Goal: Task Accomplishment & Management: Manage account settings

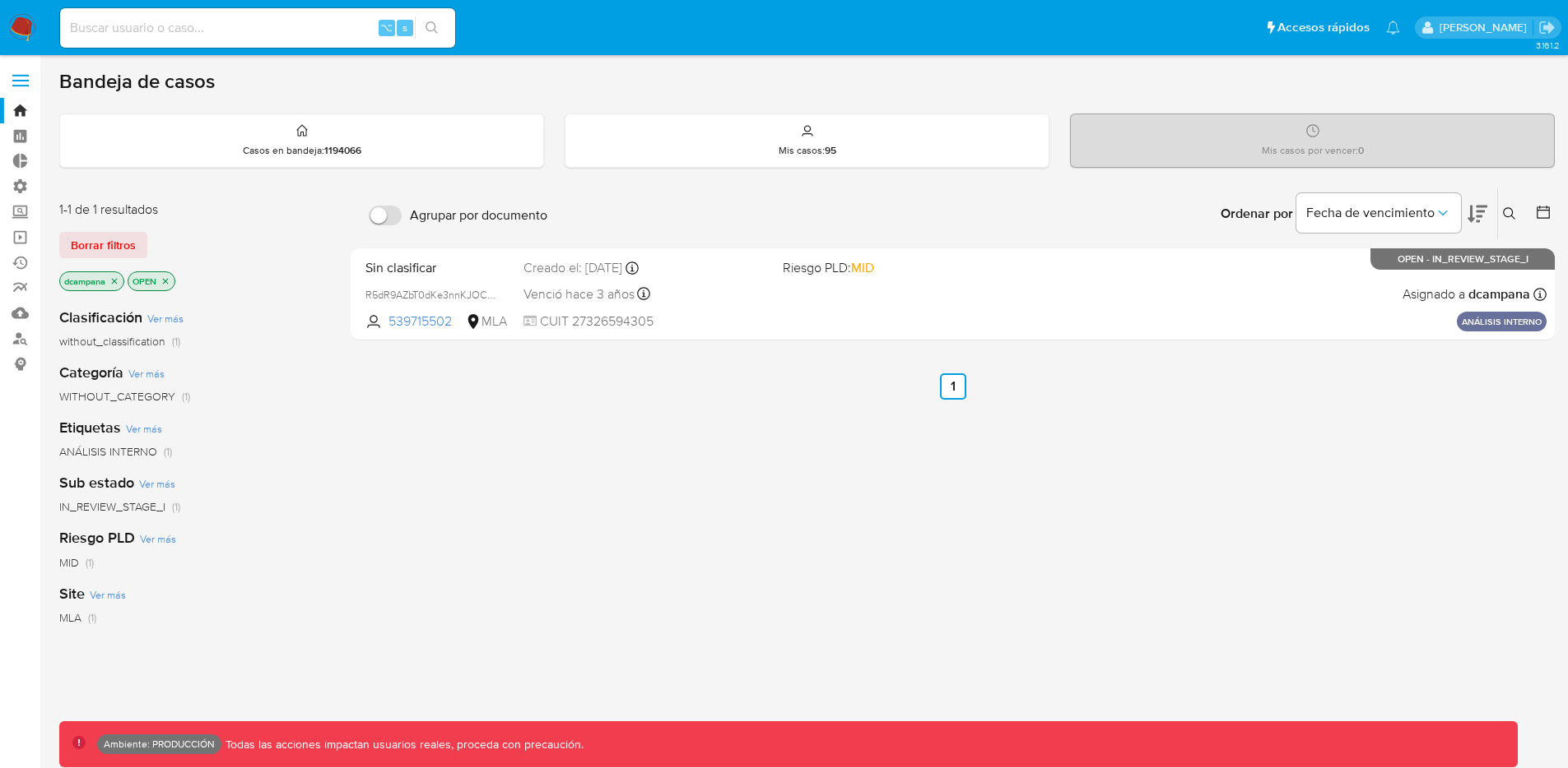
click at [31, 86] on label at bounding box center [21, 80] width 41 height 34
click at [0, 0] on input "checkbox" at bounding box center [0, 0] width 0 height 0
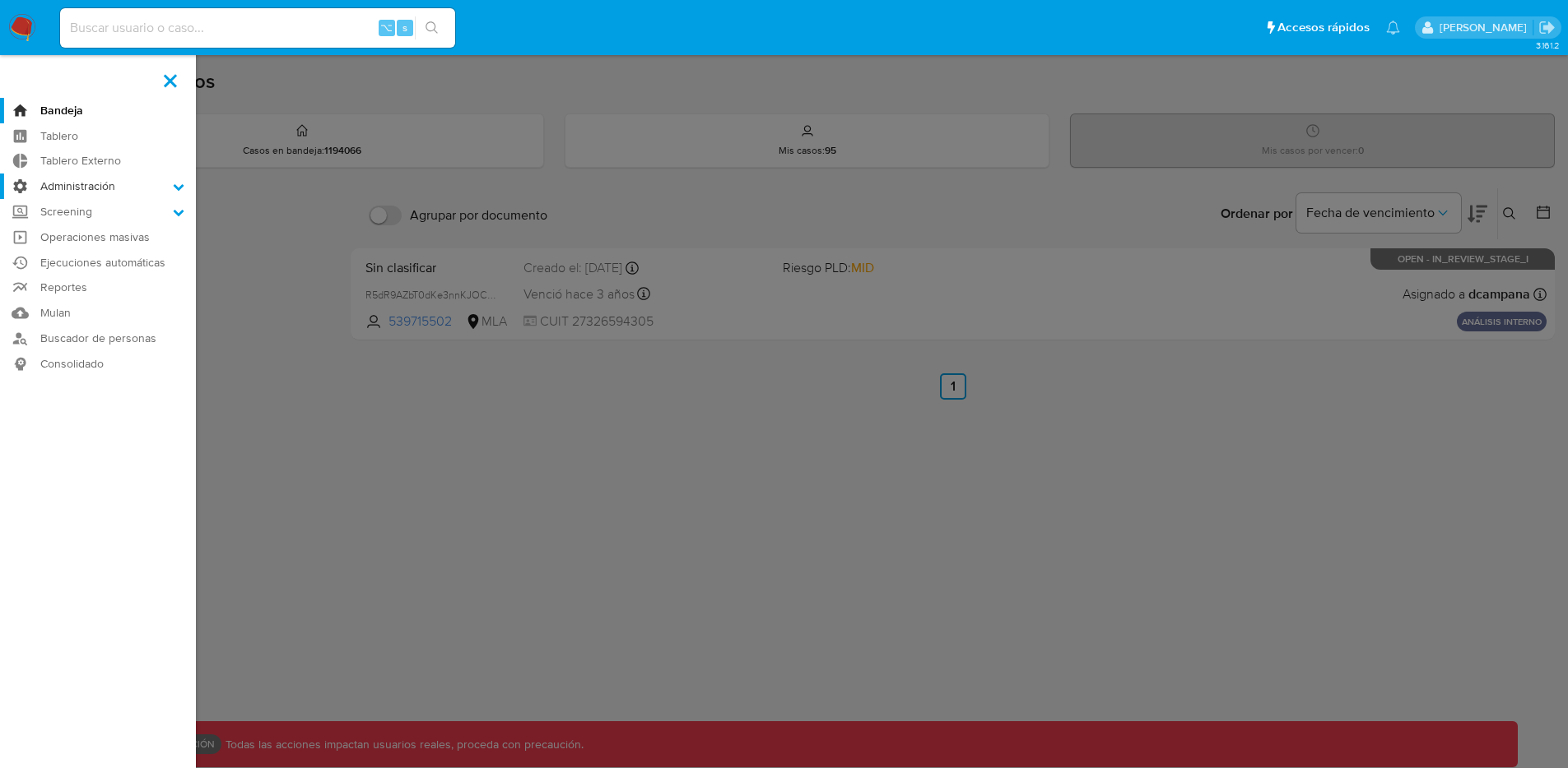
click at [78, 181] on label "Administración" at bounding box center [97, 186] width 196 height 26
click at [0, 0] on input "Administración" at bounding box center [0, 0] width 0 height 0
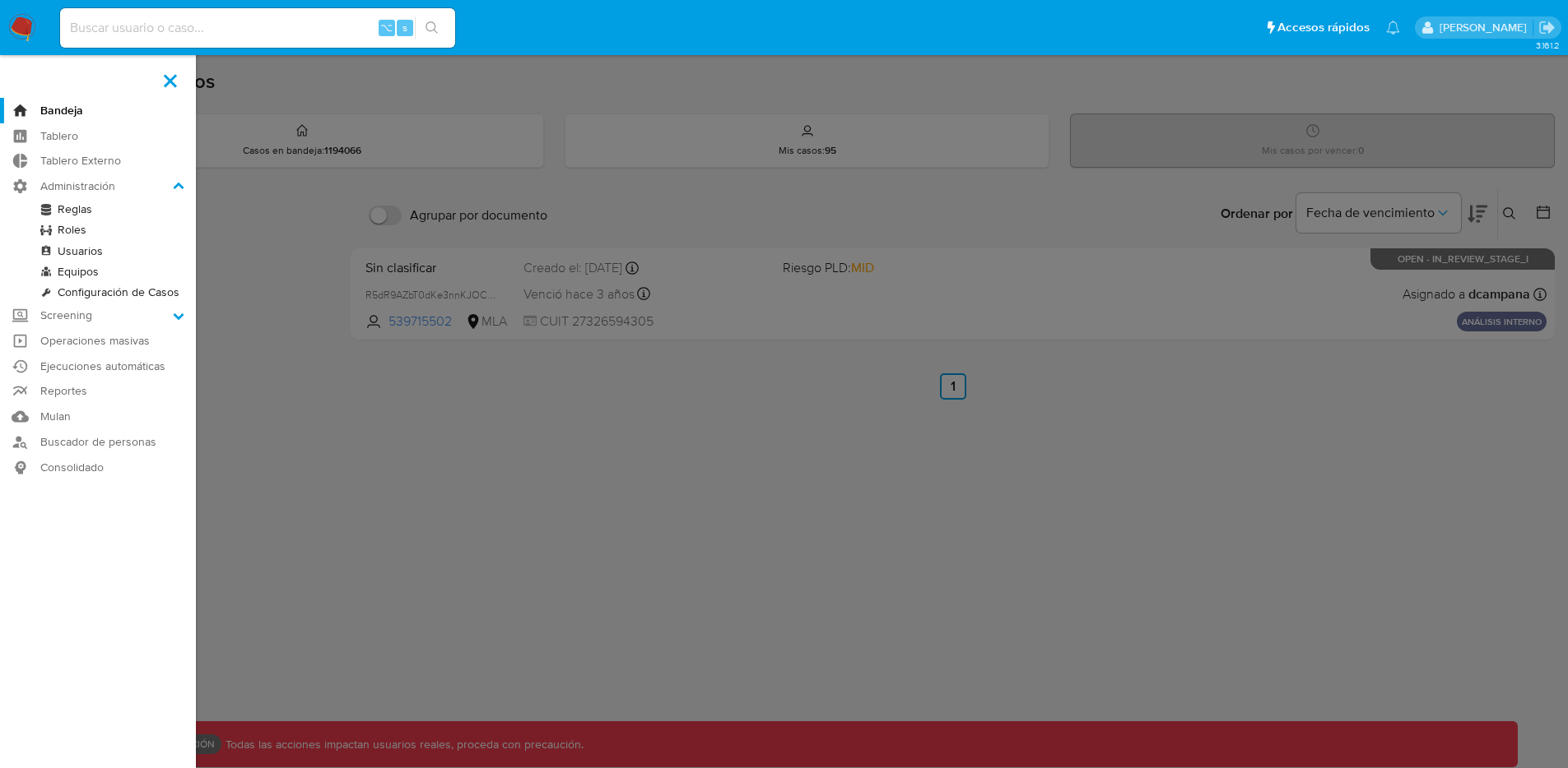
click at [77, 210] on link "Reglas" at bounding box center [97, 209] width 196 height 21
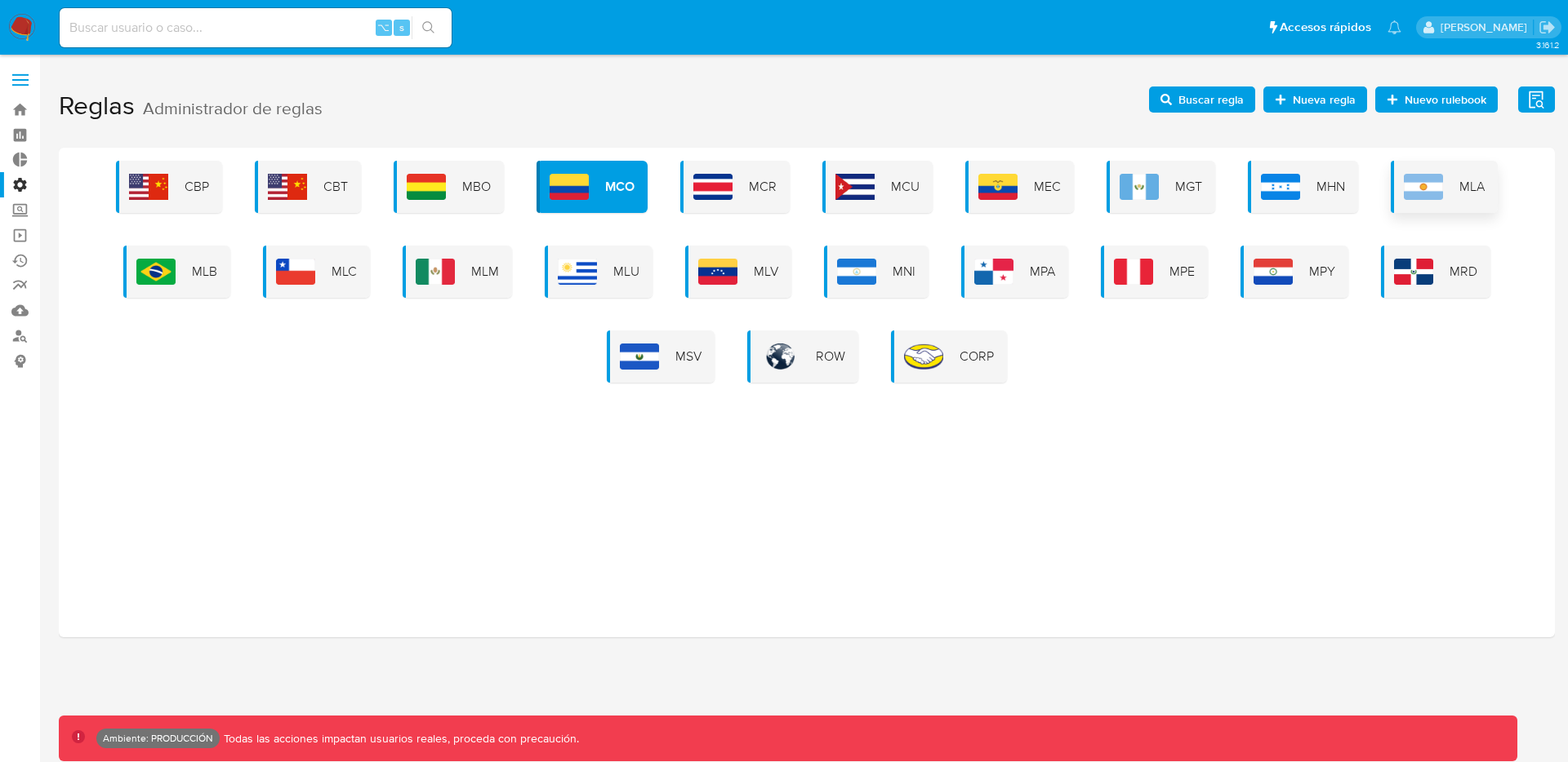
click at [1409, 200] on div "MLA" at bounding box center [1443, 186] width 107 height 52
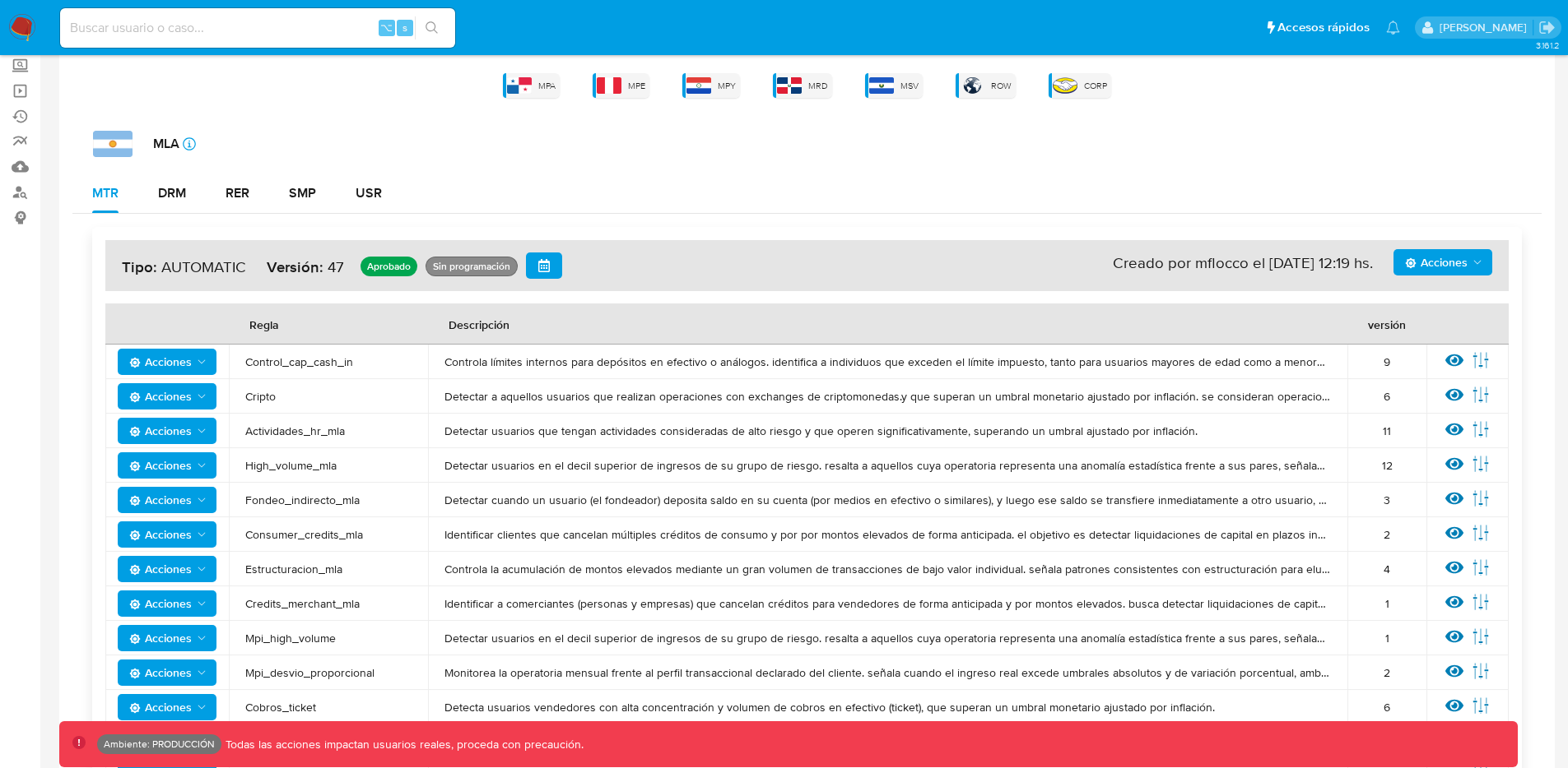
scroll to position [277, 0]
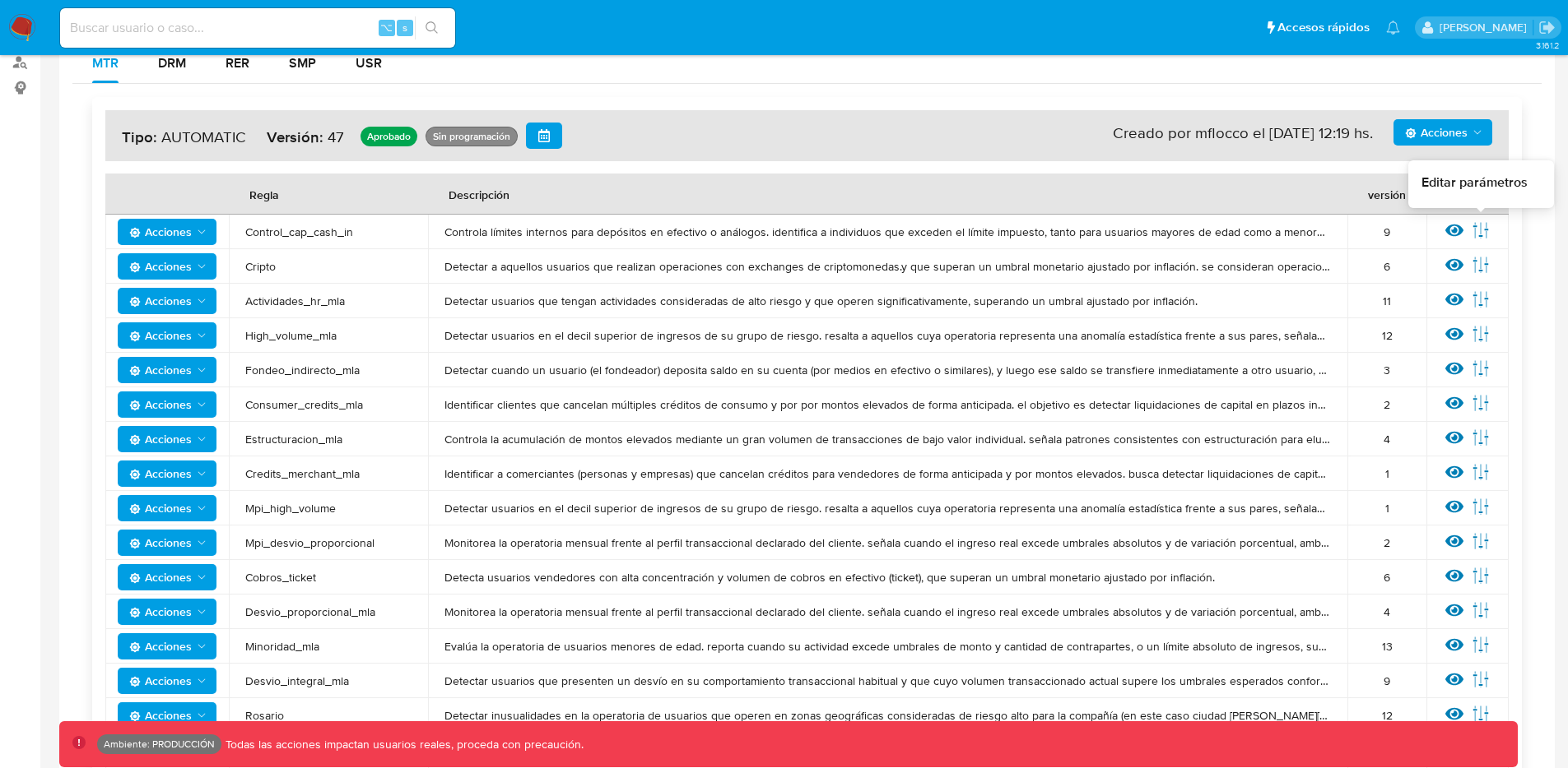
click at [1474, 234] on icon at bounding box center [1481, 230] width 18 height 18
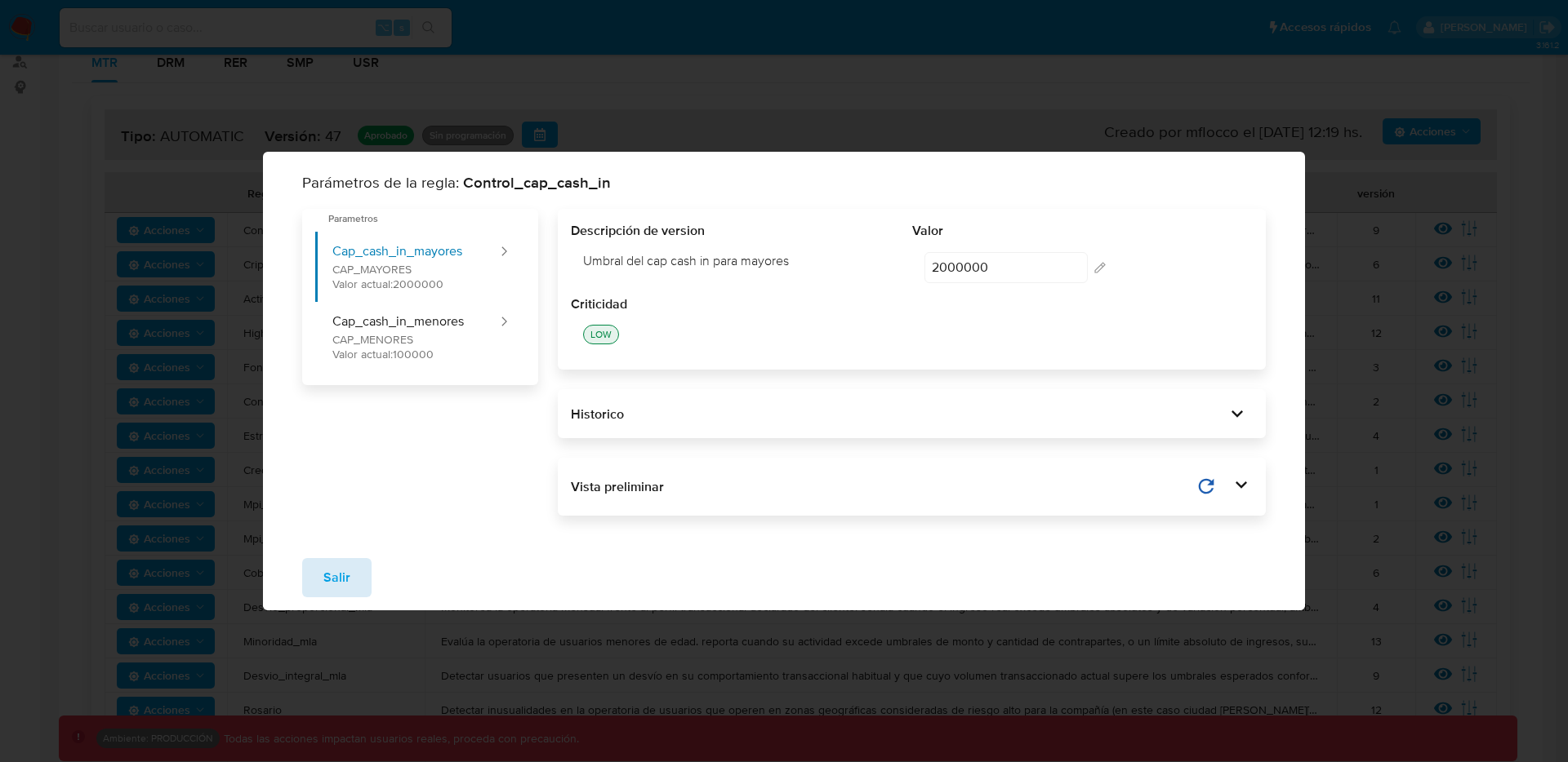
click at [318, 576] on button "Salir" at bounding box center [336, 578] width 69 height 39
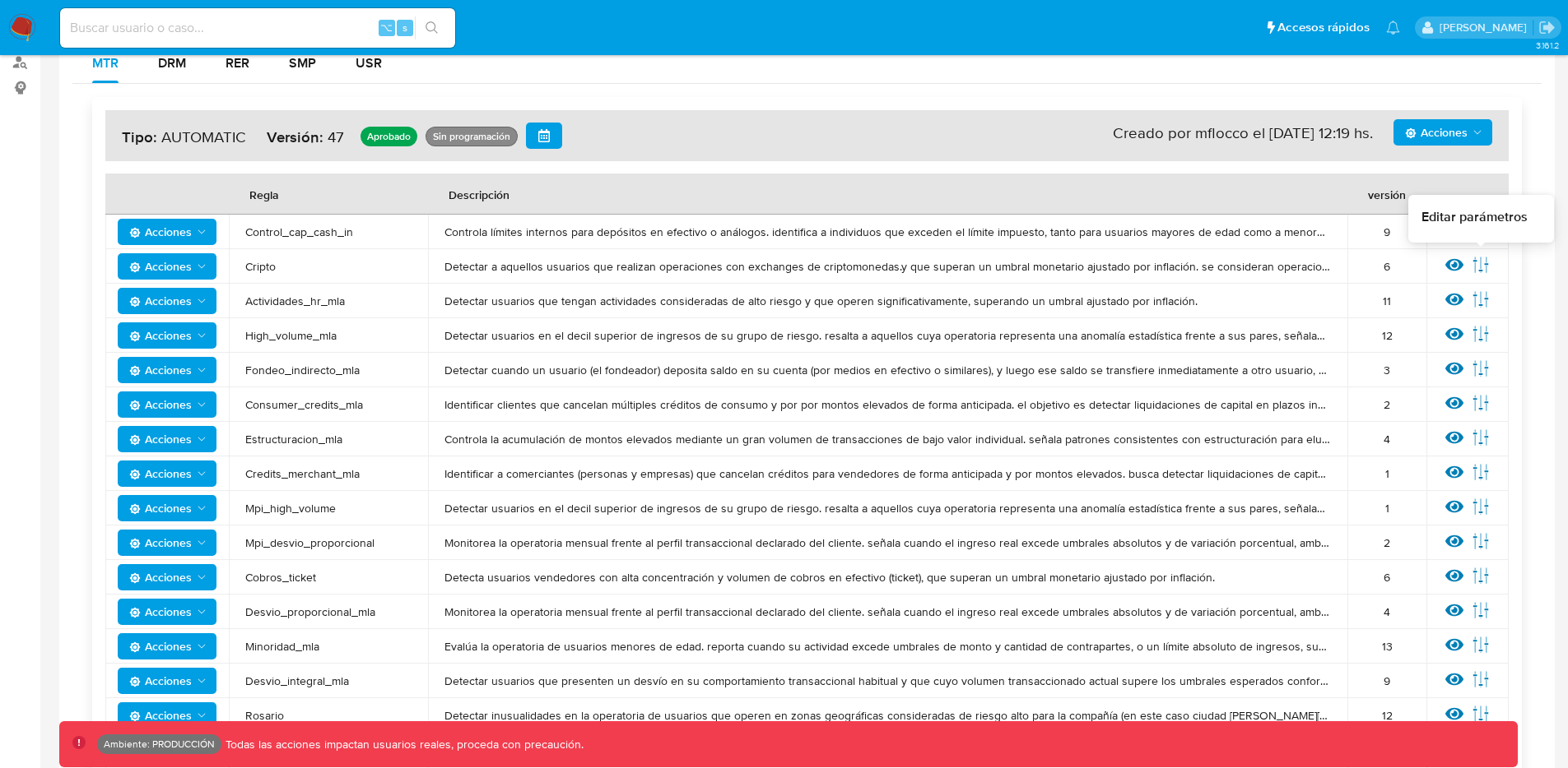
click at [1484, 268] on icon at bounding box center [1481, 265] width 18 height 18
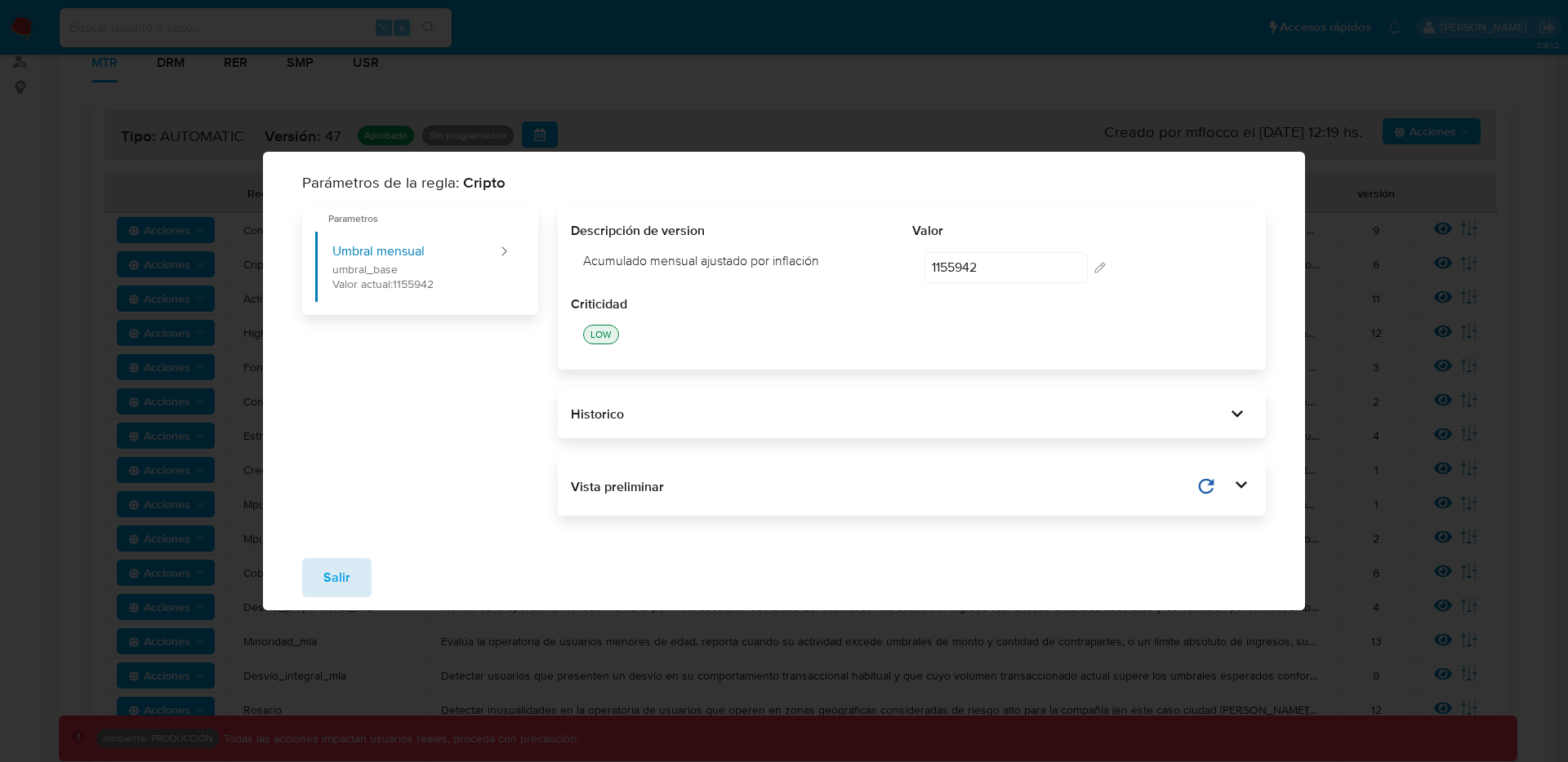
click at [341, 570] on span "Salir" at bounding box center [336, 578] width 27 height 36
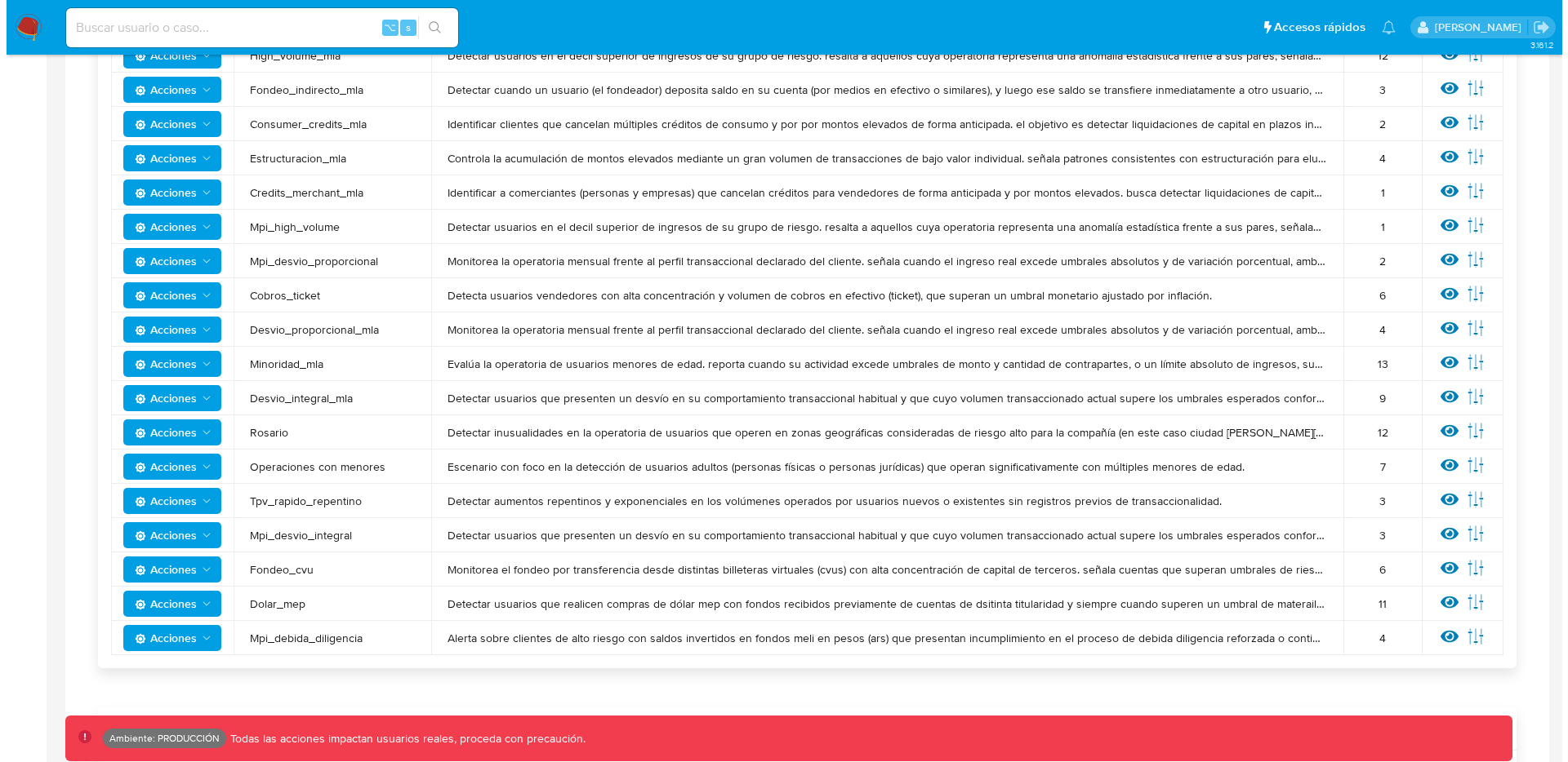
scroll to position [555, 0]
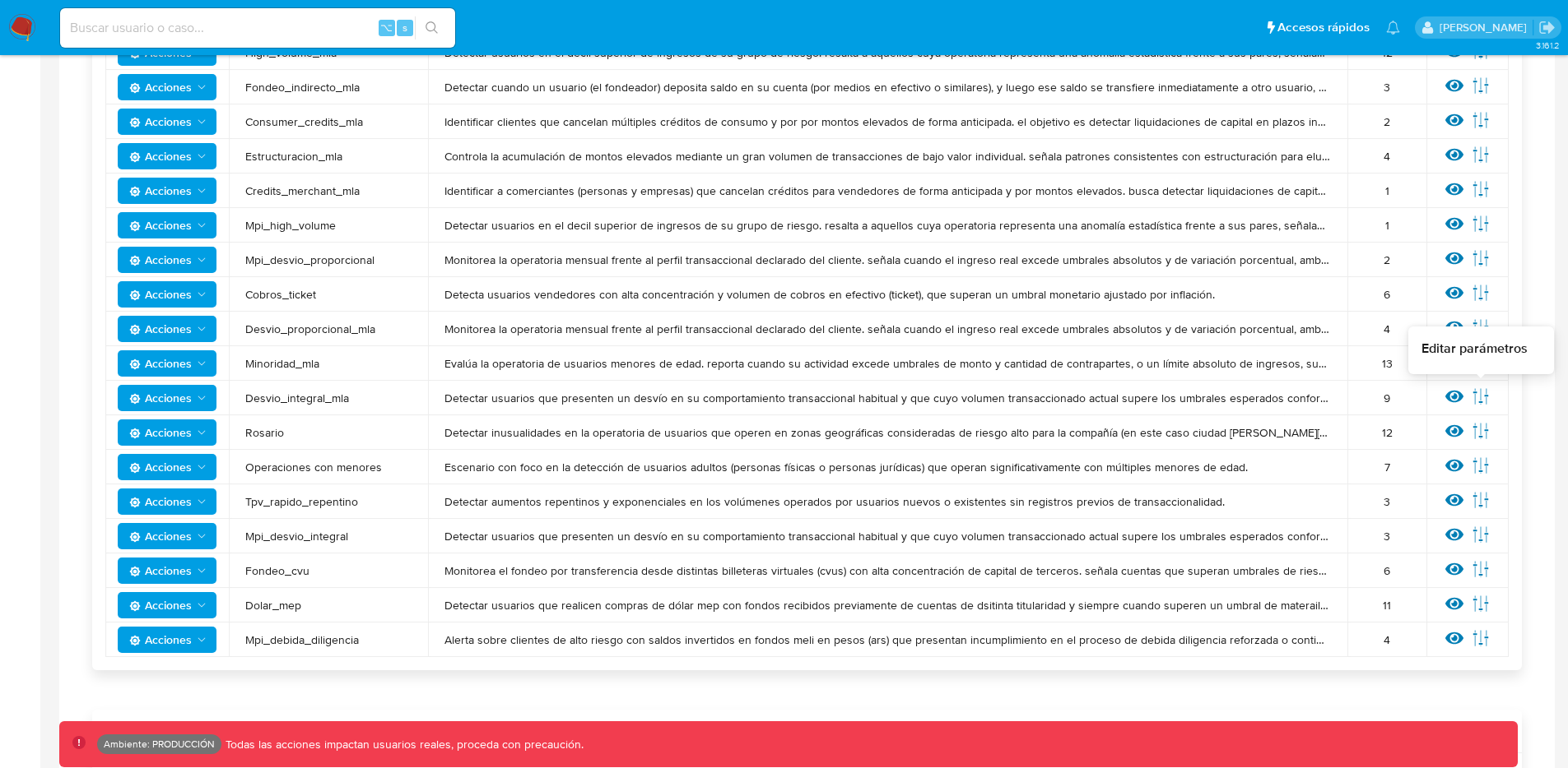
click at [1482, 399] on icon at bounding box center [1481, 396] width 18 height 18
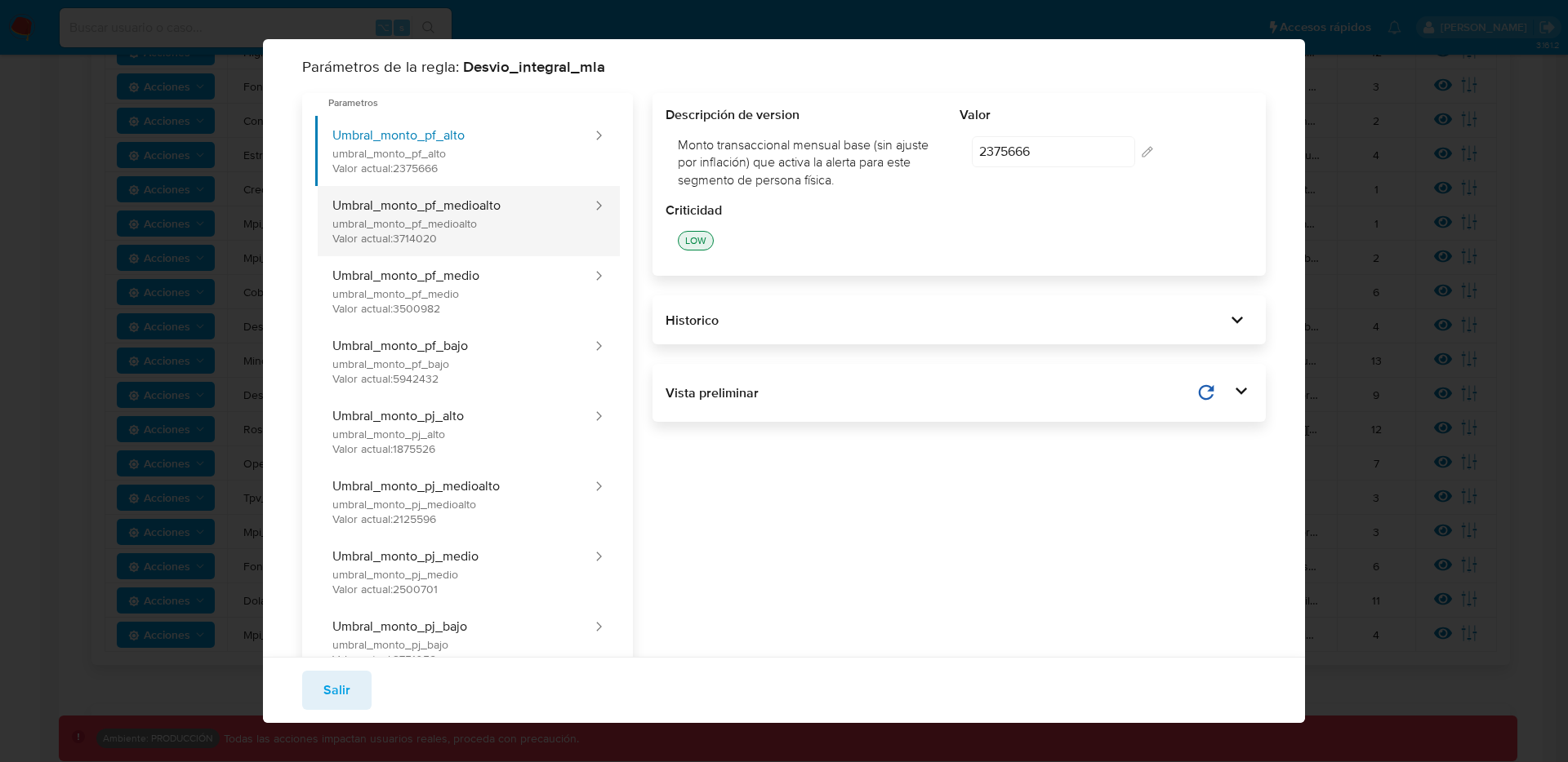
scroll to position [0, 0]
click at [437, 219] on button "Umbral_monto_pf_medioalto umbral_monto_pf_medioalto Valor actual: 3714020" at bounding box center [453, 224] width 278 height 70
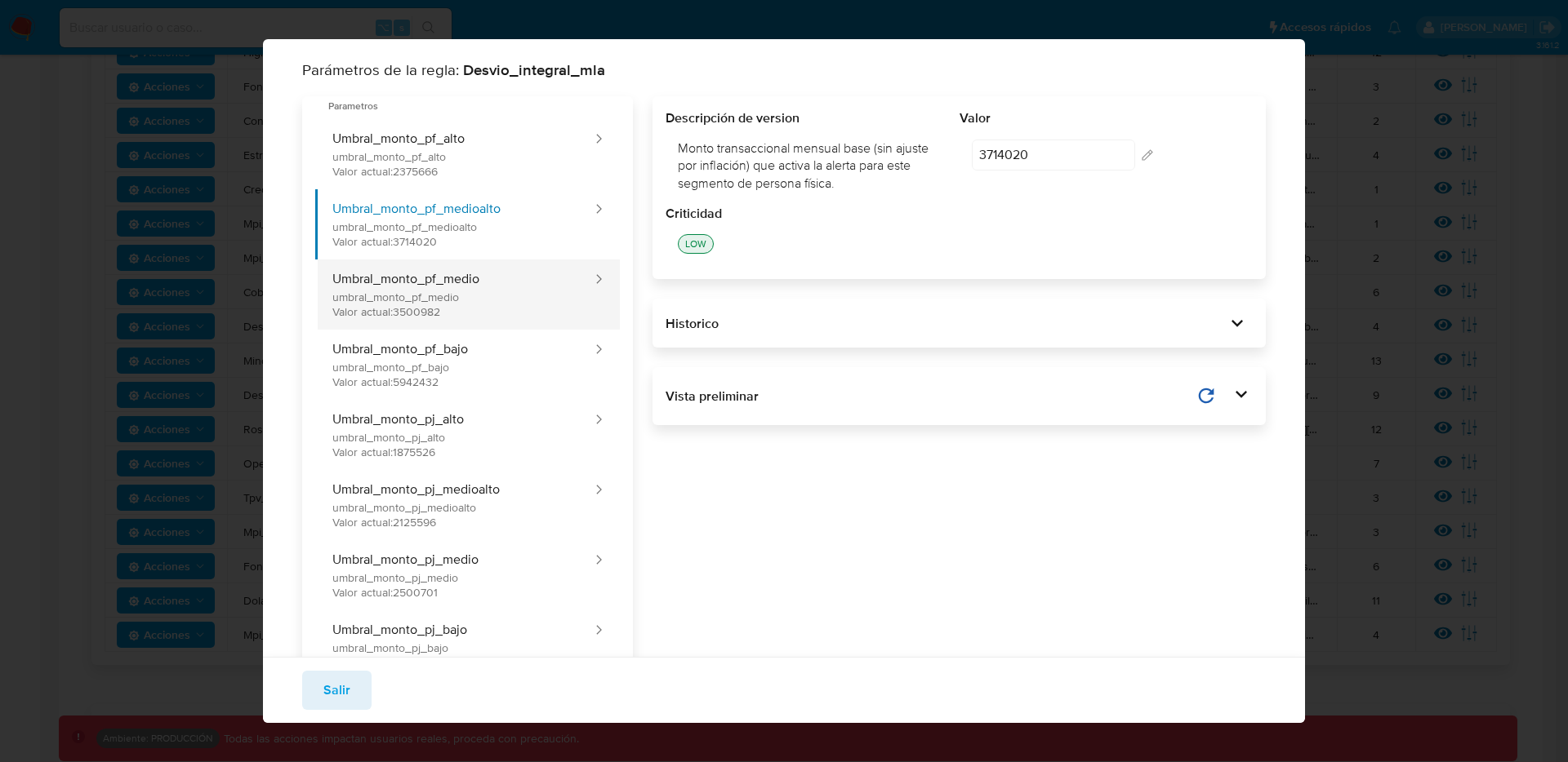
click at [428, 269] on button "Umbral_monto_pf_medio umbral_monto_pf_medio Valor actual: 3500982" at bounding box center [453, 295] width 278 height 70
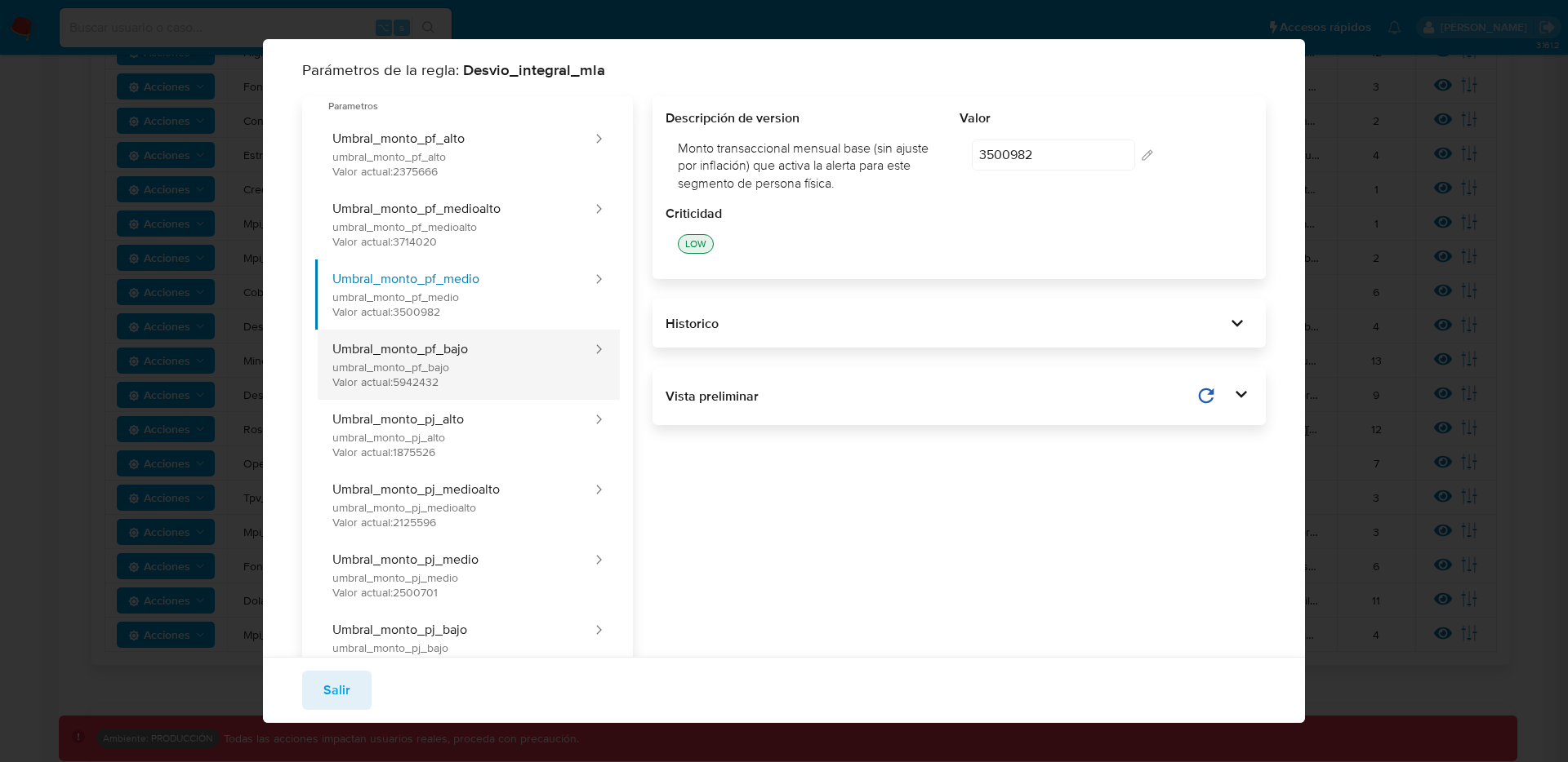
click at [423, 346] on button "Umbral_monto_pf_bajo umbral_monto_pf_bajo Valor actual: 5942432" at bounding box center [453, 365] width 278 height 70
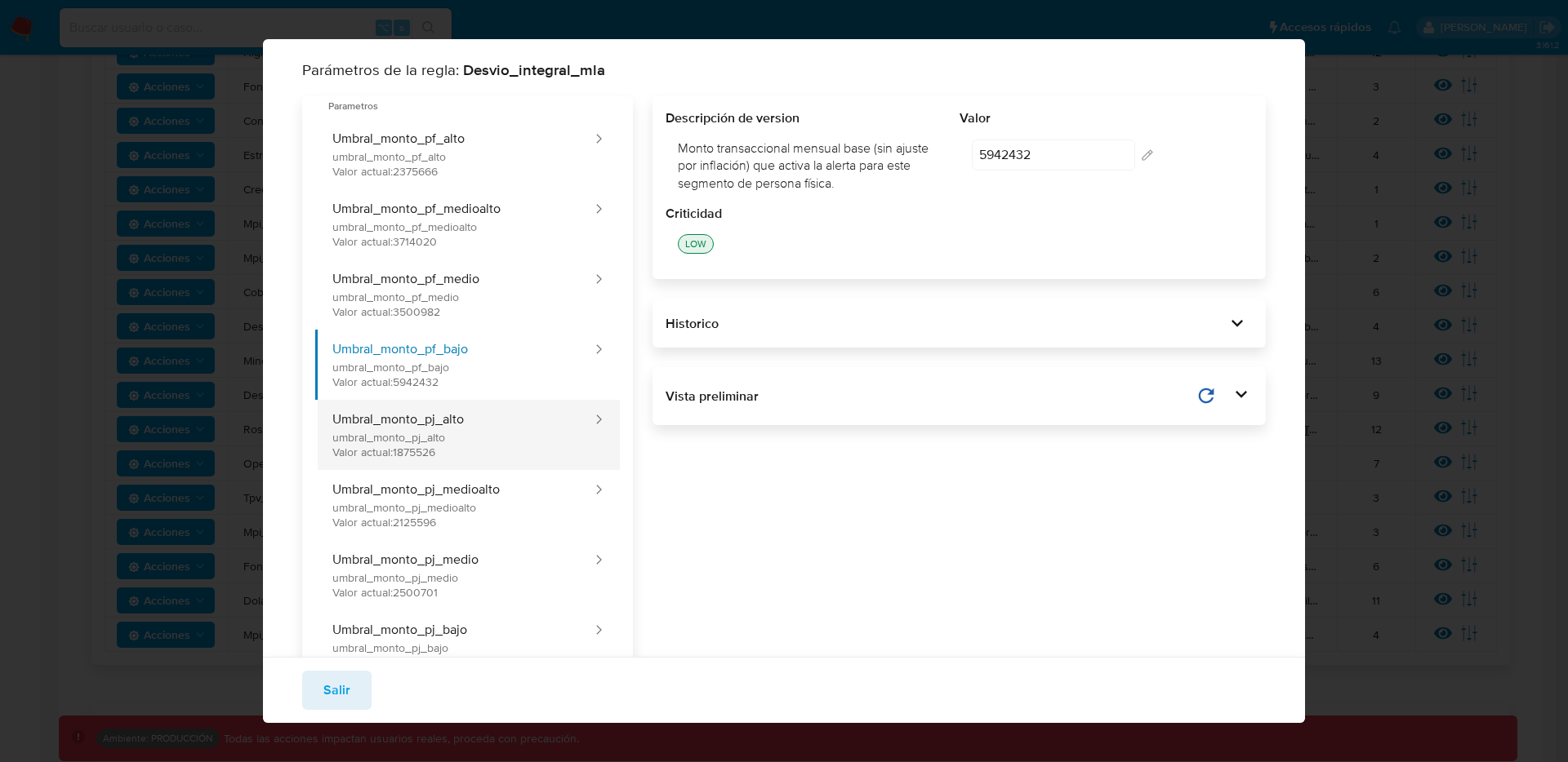
click at [420, 420] on button "Umbral_monto_pj_alto umbral_monto_pj_alto Valor actual: 1875526" at bounding box center [453, 435] width 278 height 70
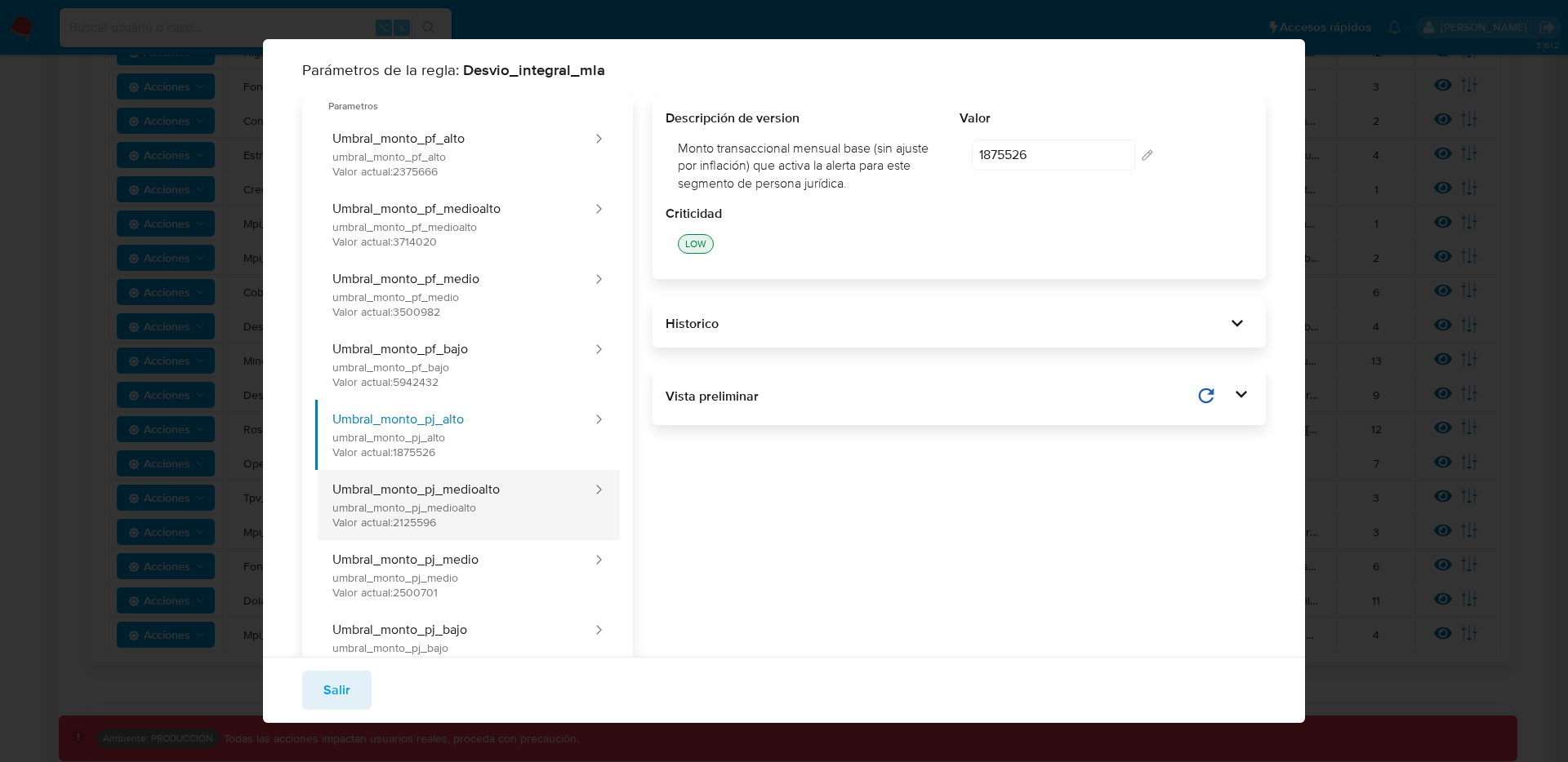
click at [414, 500] on button "Umbral_monto_pj_medioalto umbral_monto_pj_medioalto Valor actual: 2125596" at bounding box center [453, 505] width 278 height 70
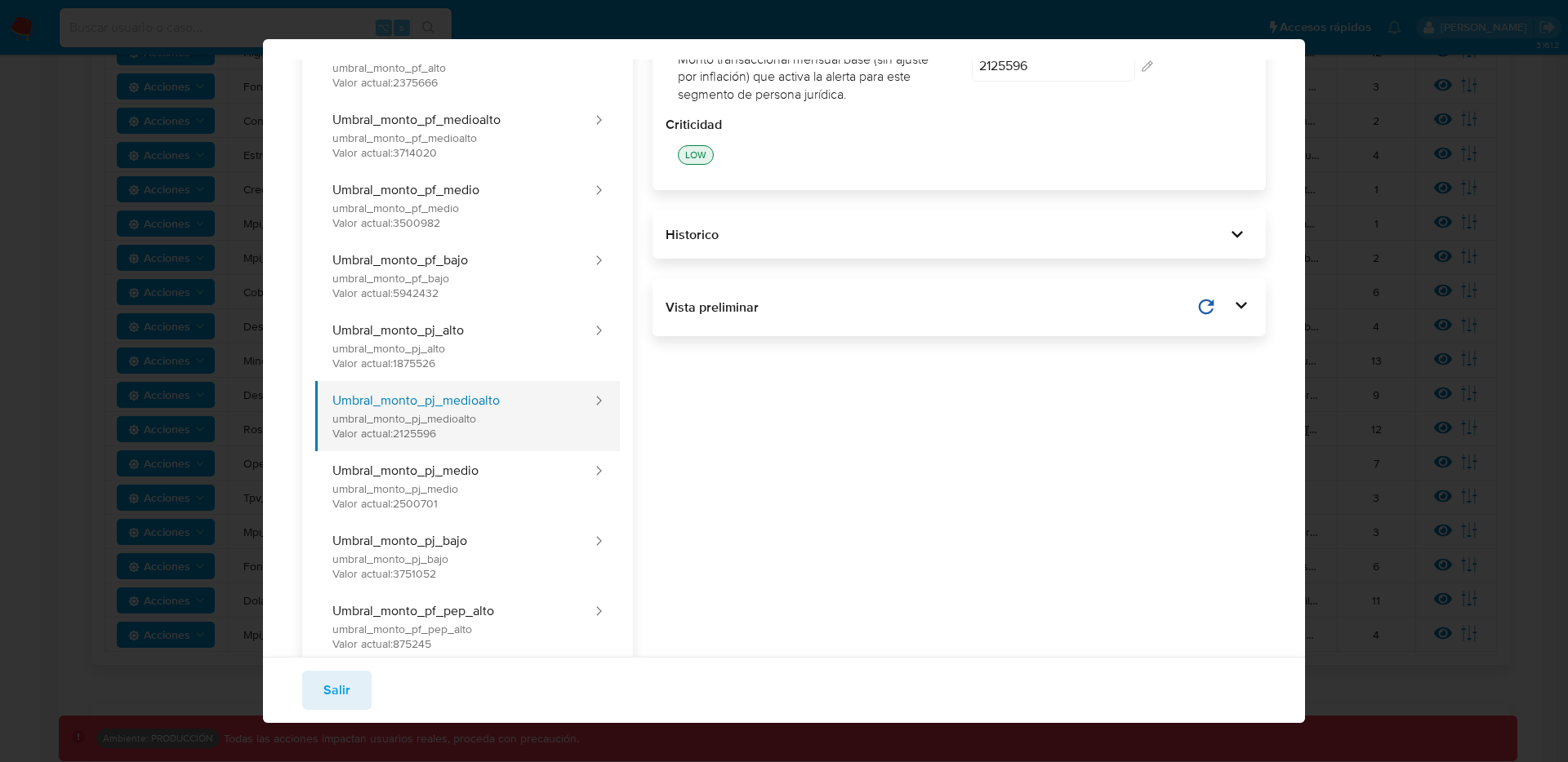
scroll to position [102, 0]
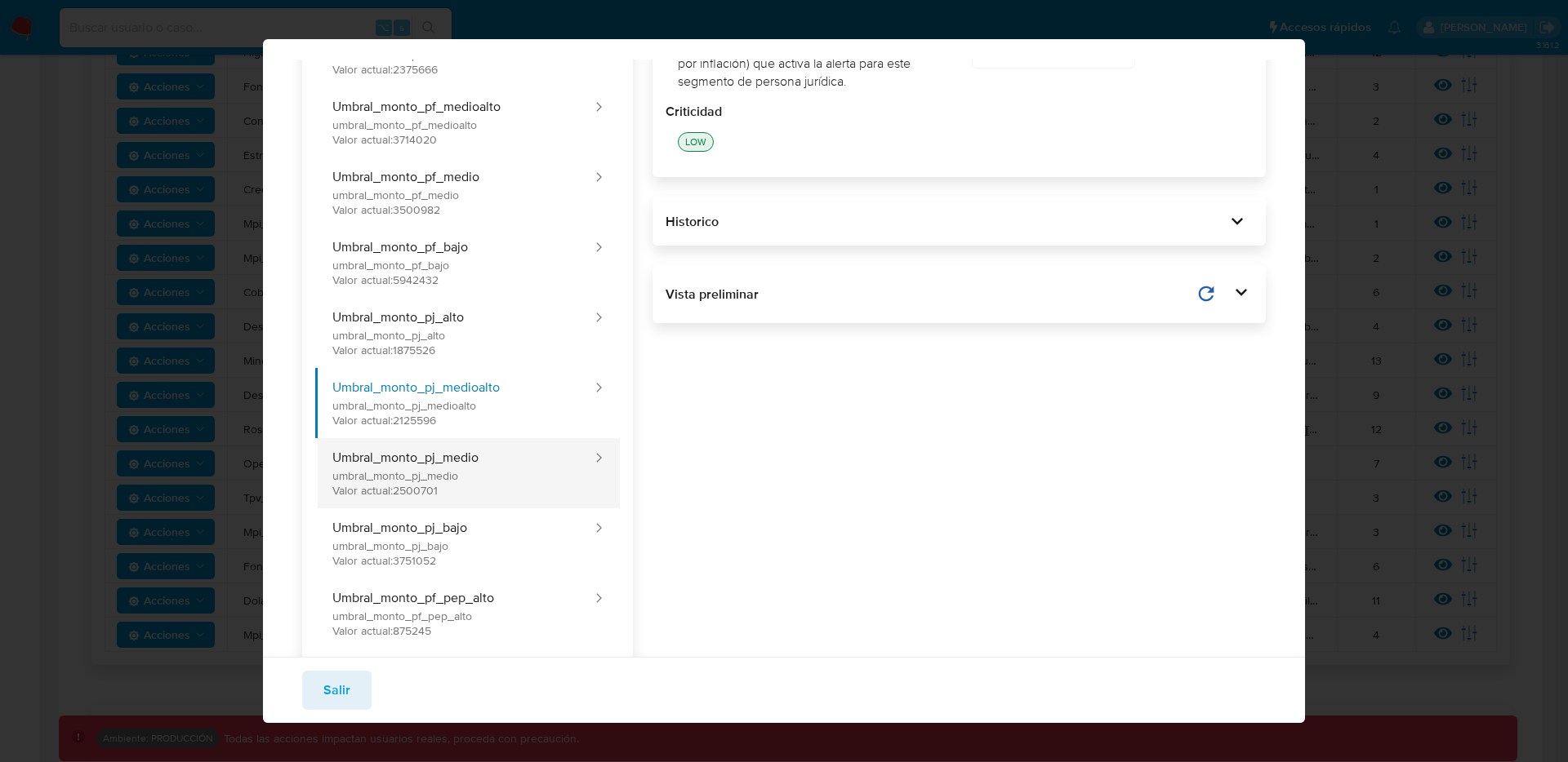
click at [414, 483] on button "Umbral_monto_pj_medio umbral_monto_pj_medio Valor actual: 2500701" at bounding box center [453, 474] width 278 height 70
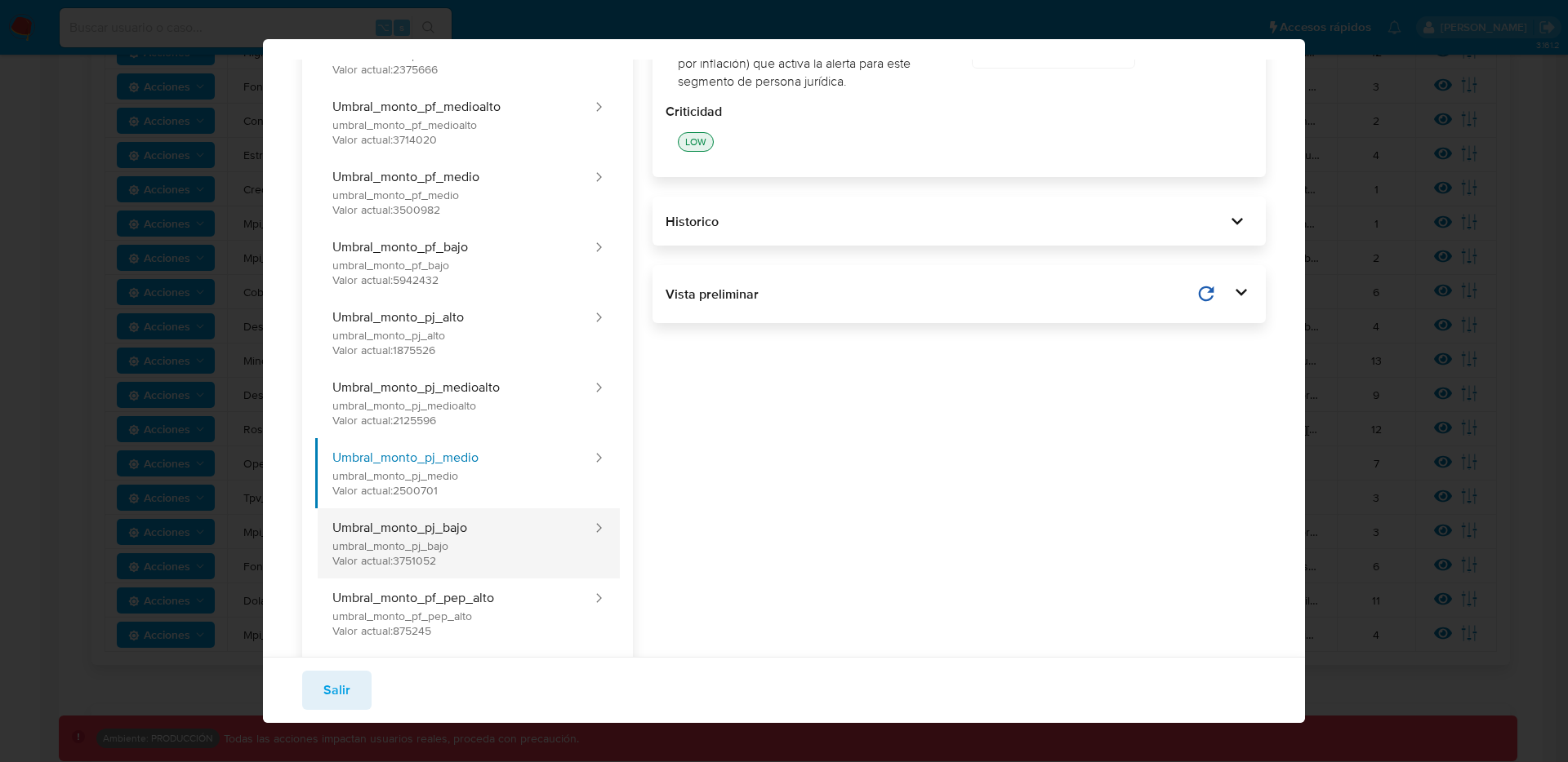
click at [413, 517] on button "Umbral_monto_pj_bajo umbral_monto_pj_bajo Valor actual: 3751052" at bounding box center [453, 544] width 278 height 70
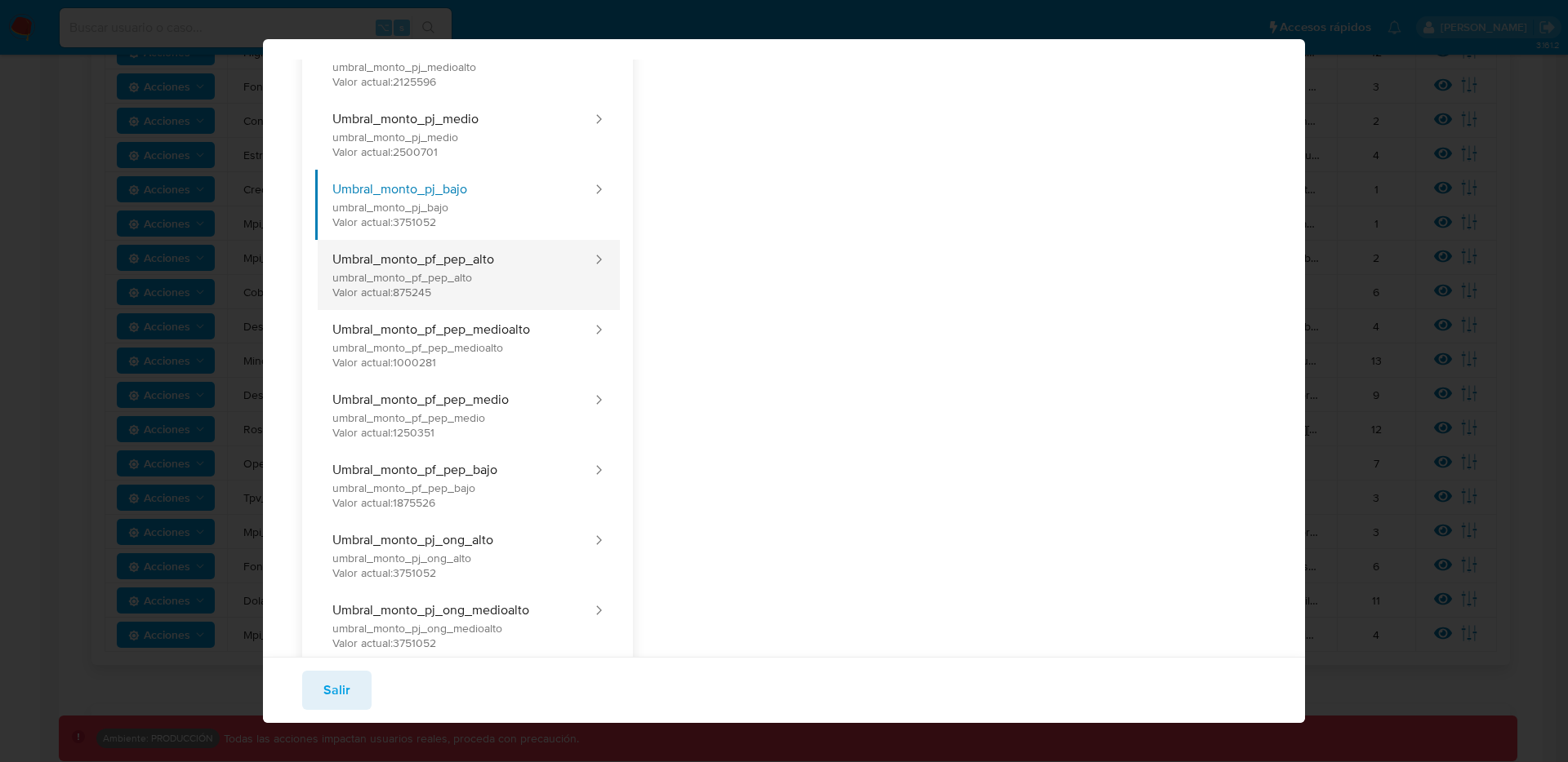
click at [398, 283] on button "Umbral_monto_pf_pep_alto umbral_monto_pf_pep_alto Valor actual: 875245" at bounding box center [453, 275] width 278 height 70
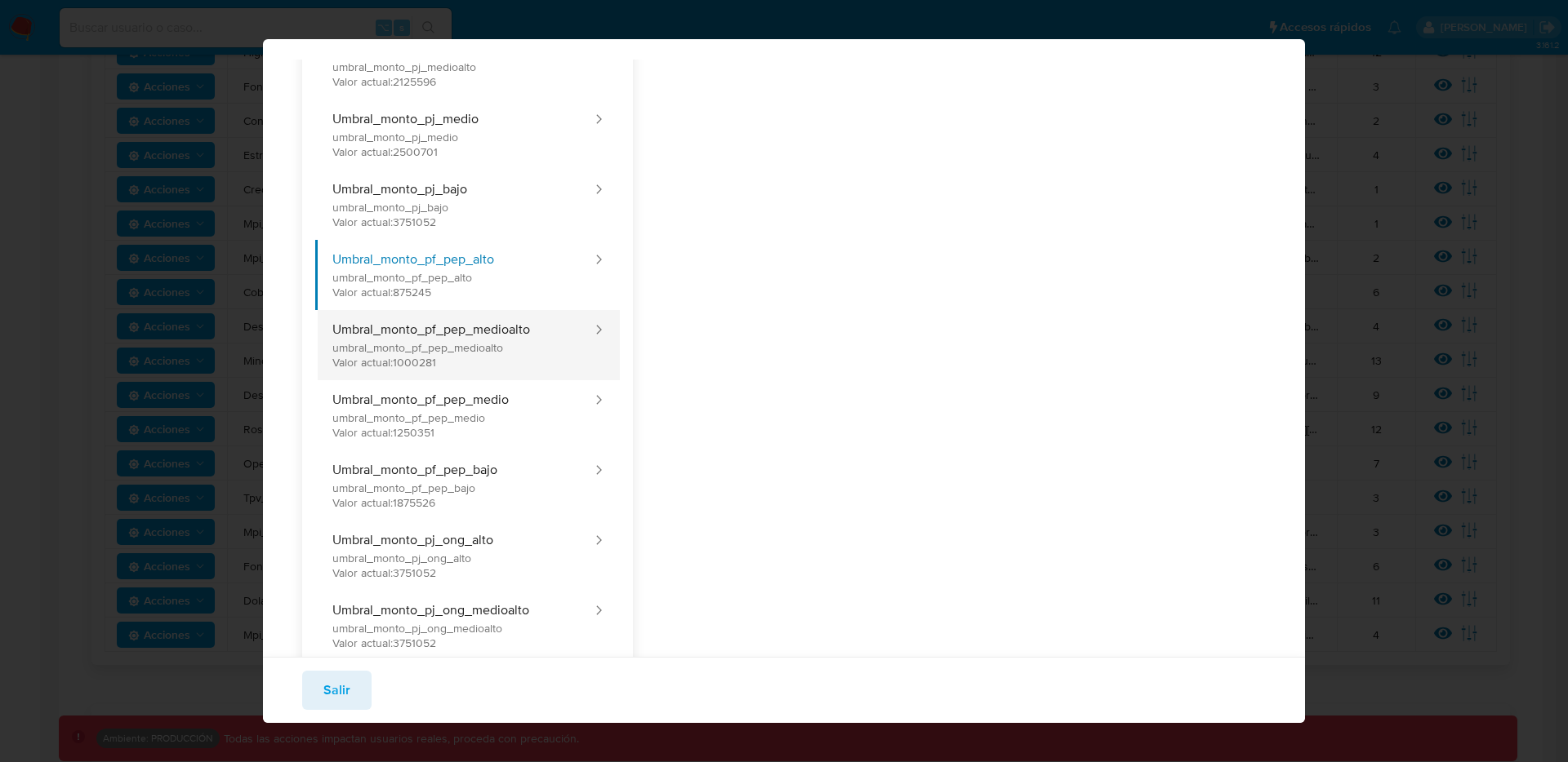
click at [398, 354] on button "Umbral_monto_pf_pep_medioalto umbral_monto_pf_pep_medioalto Valor actual: 10002…" at bounding box center [453, 346] width 278 height 70
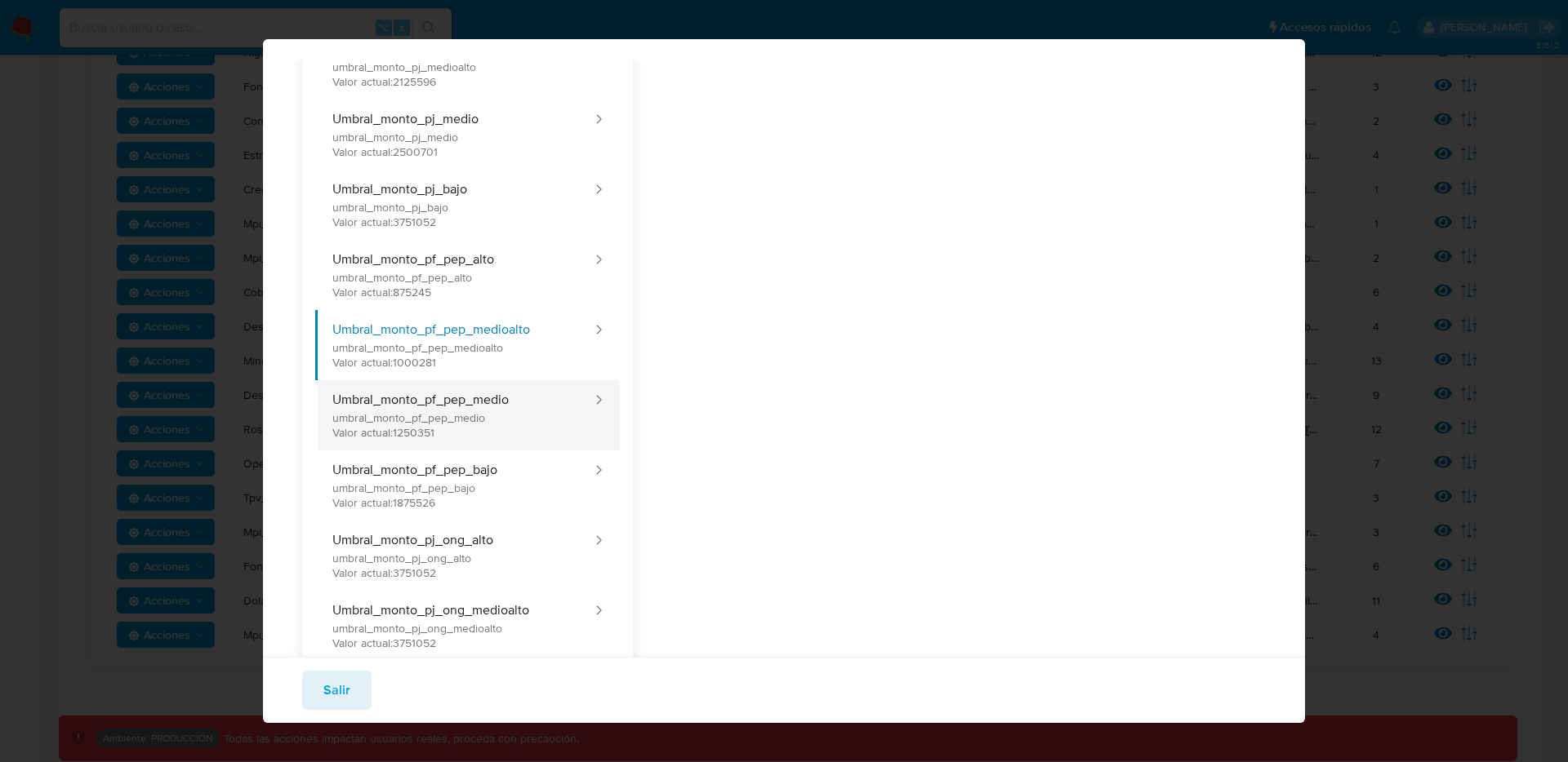
click at [393, 424] on button "Umbral_monto_pf_pep_medio umbral_monto_pf_pep_medio Valor actual: 1250351" at bounding box center [453, 416] width 278 height 70
type input "1250351"
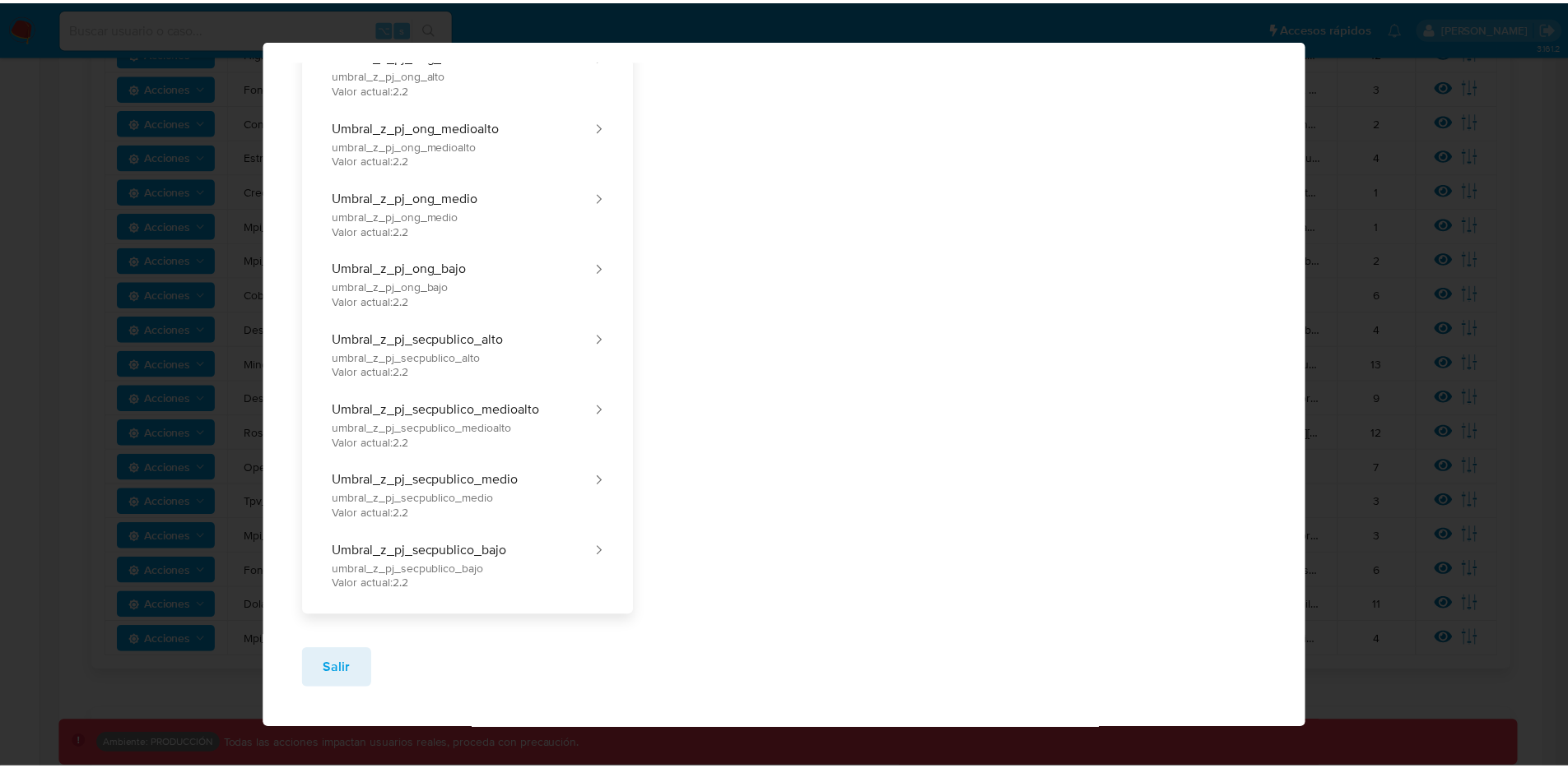
scroll to position [2357, 0]
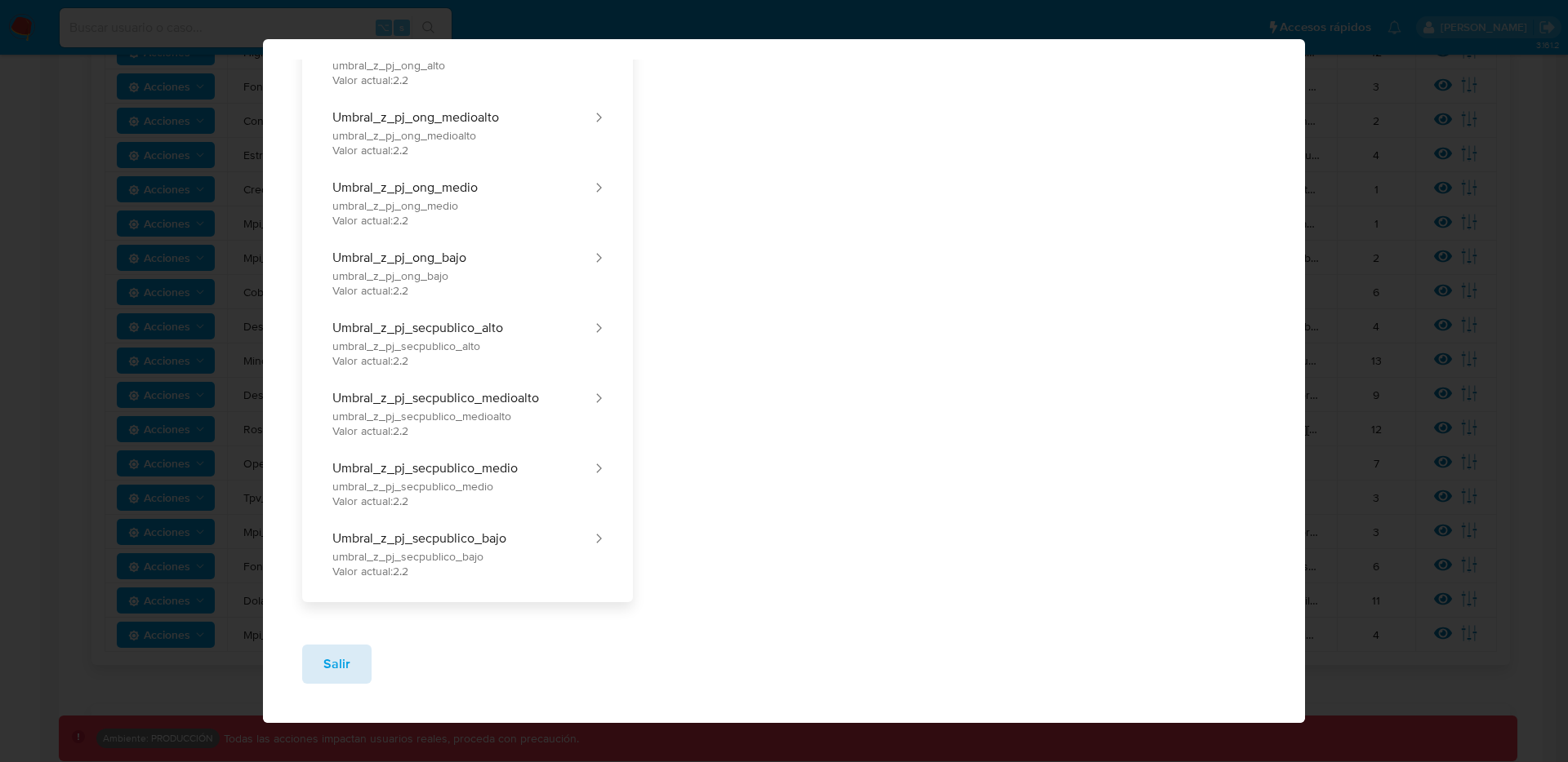
click at [358, 661] on button "Salir" at bounding box center [336, 665] width 69 height 39
